Goal: Task Accomplishment & Management: Use online tool/utility

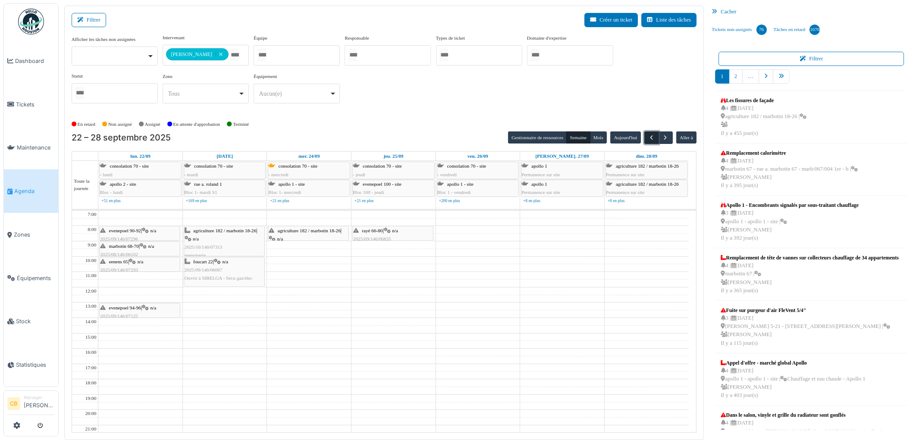
click at [652, 137] on span "button" at bounding box center [651, 137] width 7 height 7
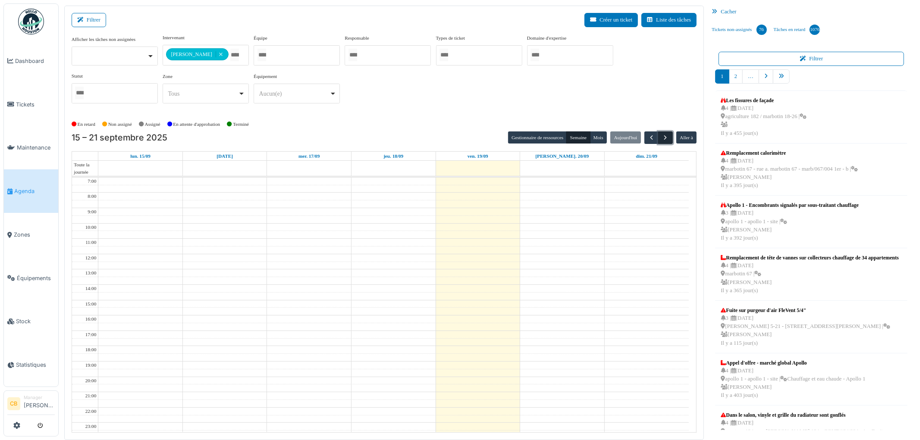
click at [663, 139] on span "button" at bounding box center [665, 137] width 7 height 7
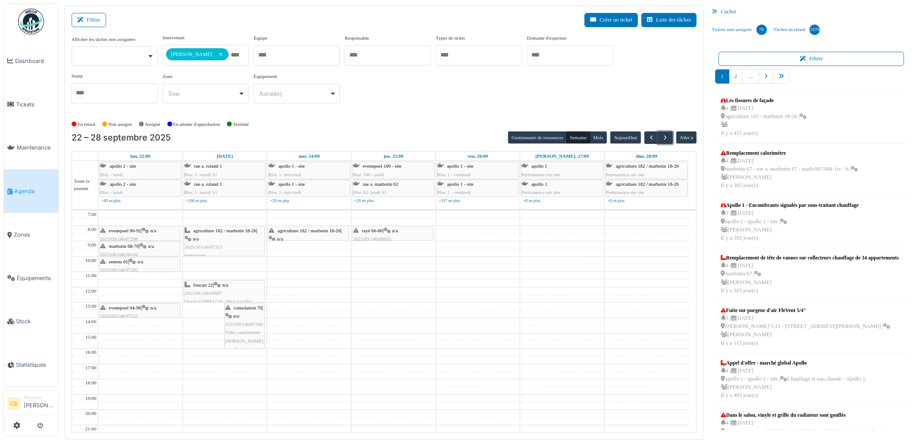
drag, startPoint x: 204, startPoint y: 309, endPoint x: 207, endPoint y: 302, distance: 7.4
click at [207, 302] on div "foucart 22 | n/a 2025/09/146/06067 Ouvrir à SIBELGA - Sécu gaz/élec consolation…" at bounding box center [225, 341] width 84 height 260
click at [248, 294] on div "foucart 22 | n/a 2025/09/146/06067 Ouvrir à SIBELGA - Sécu gaz/élec" at bounding box center [224, 293] width 79 height 25
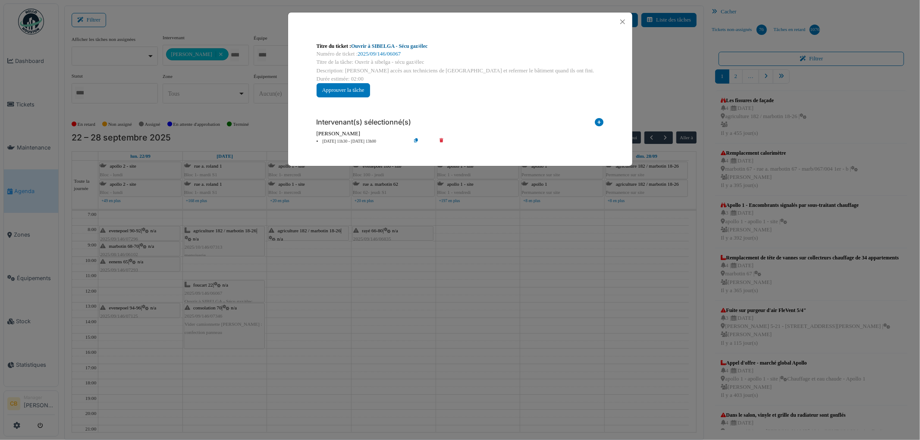
click at [399, 46] on link "Ouvrir à SIBELGA - Sécu gaz/élec" at bounding box center [389, 46] width 76 height 6
click at [622, 20] on button "Close" at bounding box center [623, 22] width 12 height 12
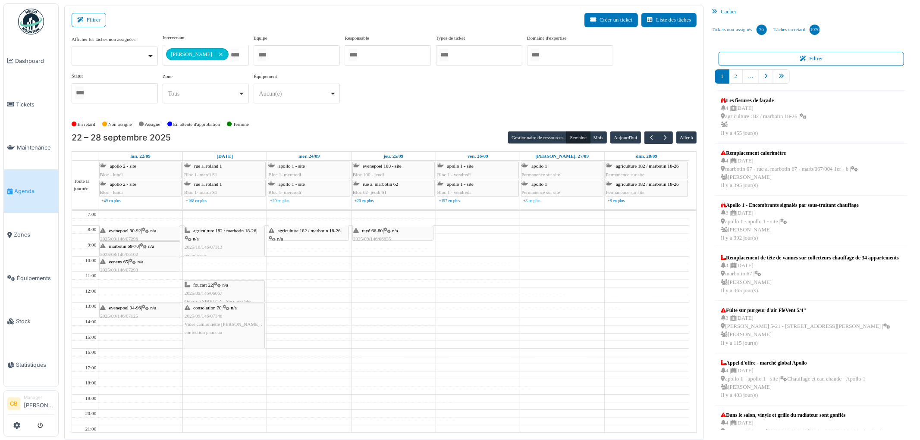
click at [673, 136] on div "Gestionnaire de ressources [PERSON_NAME] Aujourd'[PERSON_NAME] à" at bounding box center [602, 138] width 188 height 13
click at [665, 135] on span "button" at bounding box center [665, 137] width 7 height 7
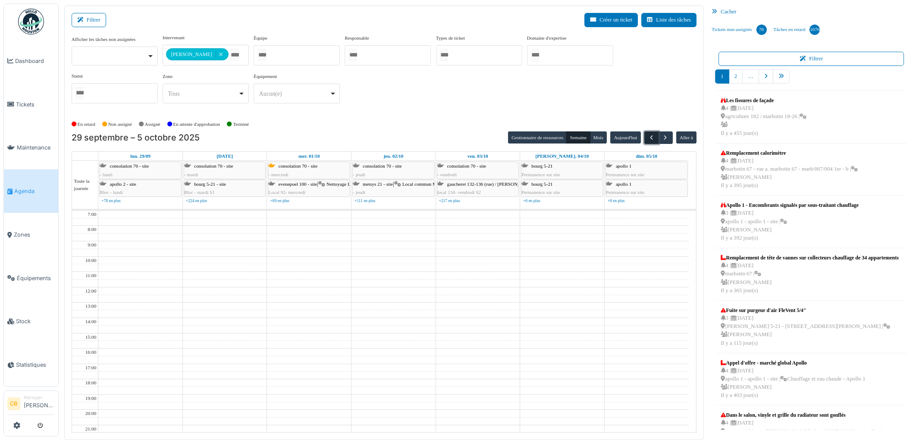
click at [653, 135] on span "button" at bounding box center [651, 137] width 7 height 7
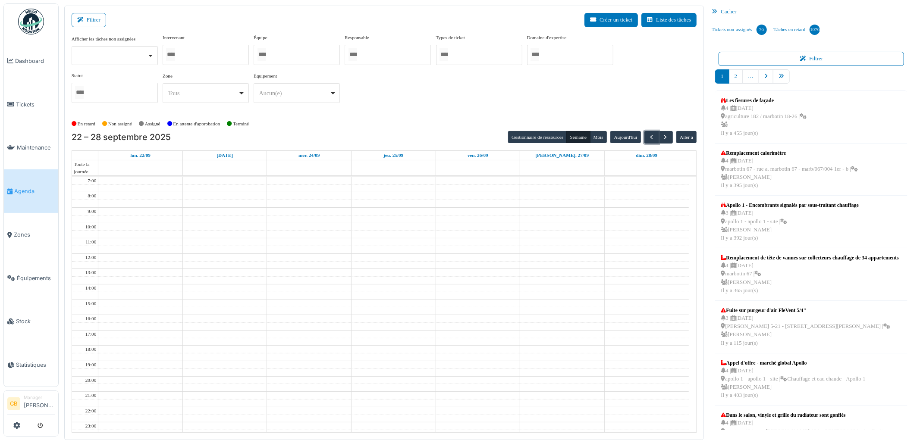
click at [210, 54] on div at bounding box center [206, 55] width 86 height 20
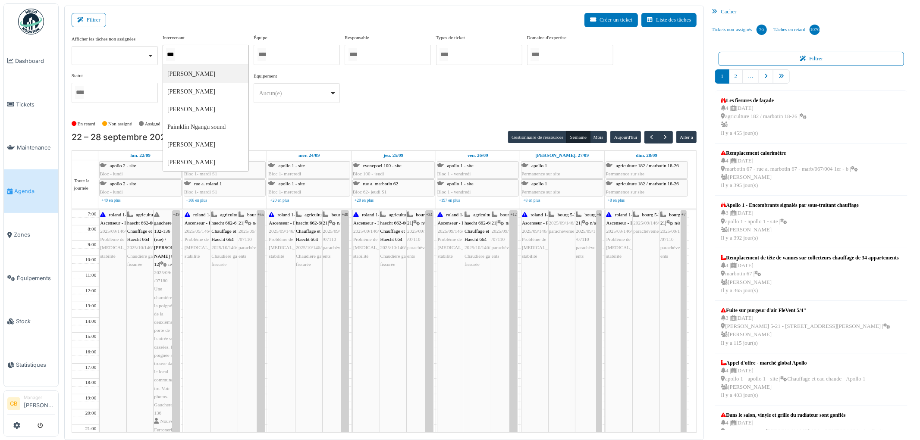
type input "****"
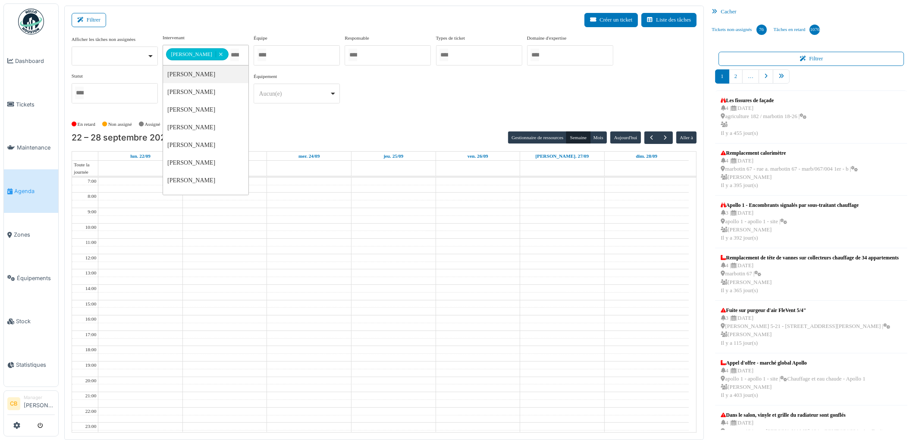
click at [420, 90] on div "**********" at bounding box center [384, 72] width 625 height 76
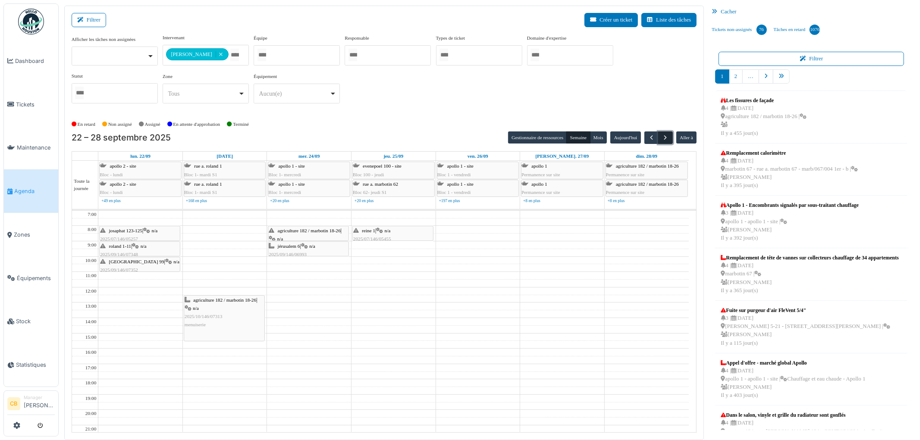
click at [665, 138] on span "button" at bounding box center [665, 137] width 7 height 7
